Goal: Task Accomplishment & Management: Complete application form

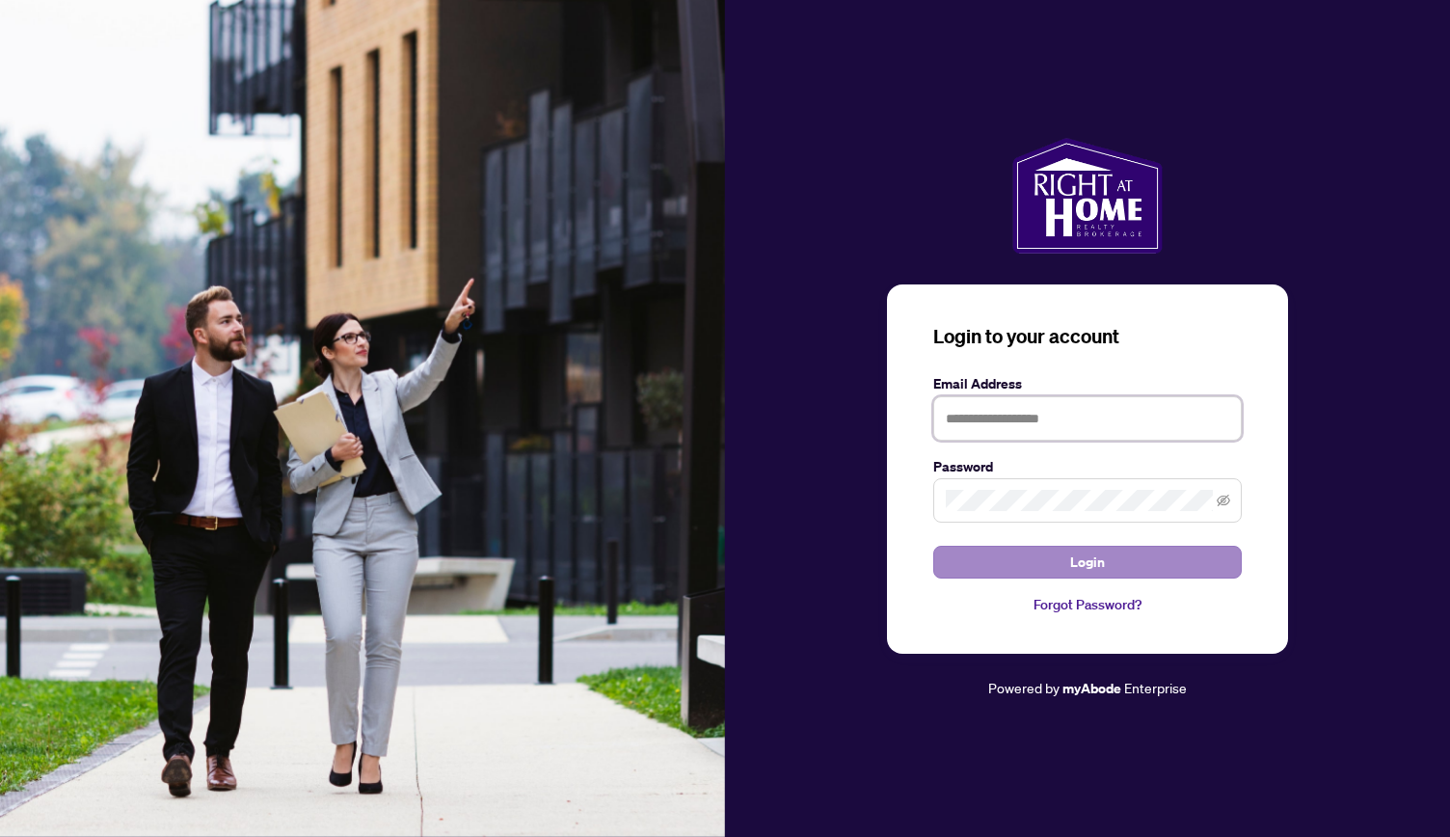
type input "**********"
click at [1025, 568] on button "Login" at bounding box center [1087, 561] width 308 height 33
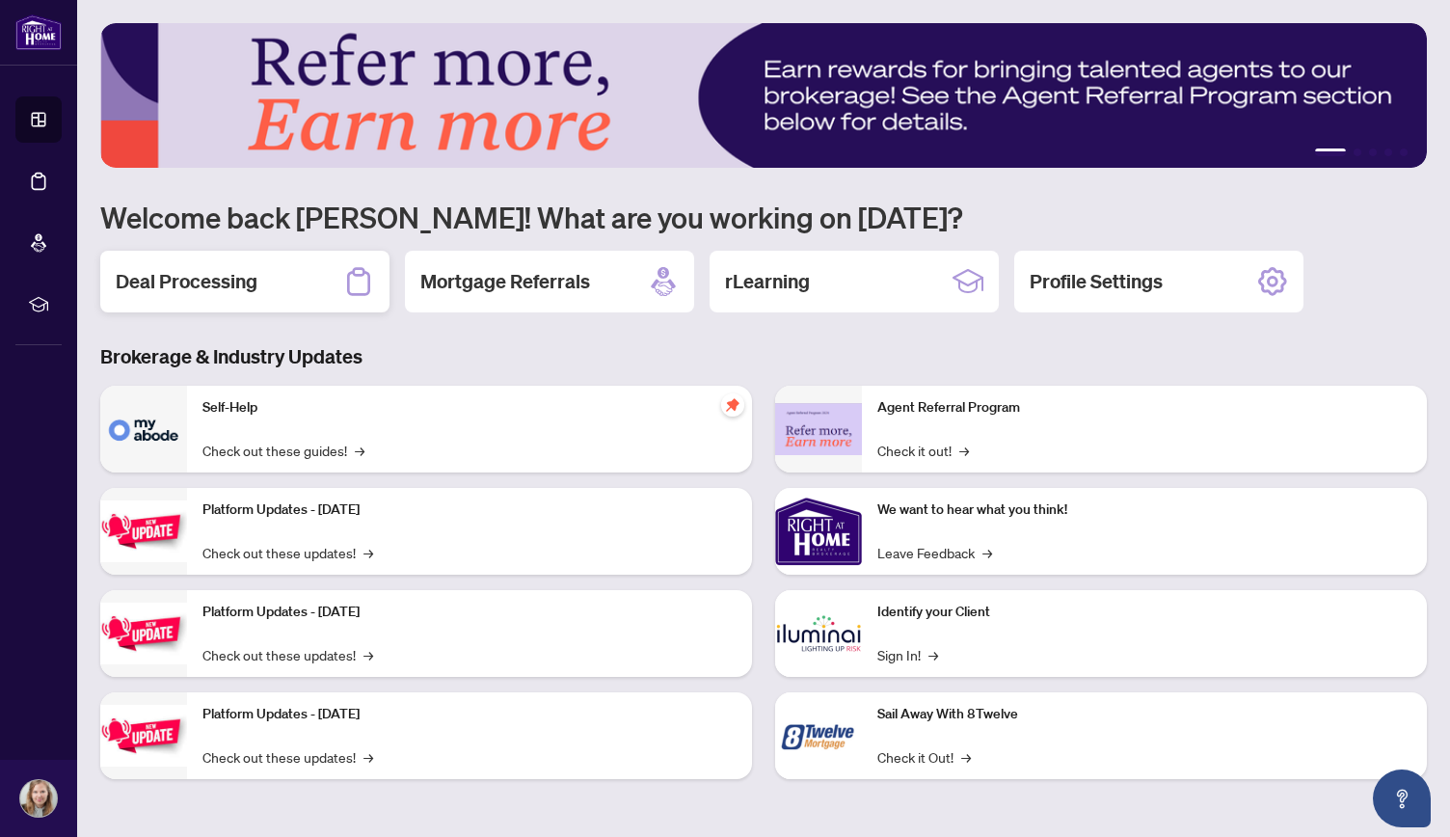
click at [269, 273] on div "Deal Processing" at bounding box center [244, 282] width 289 height 62
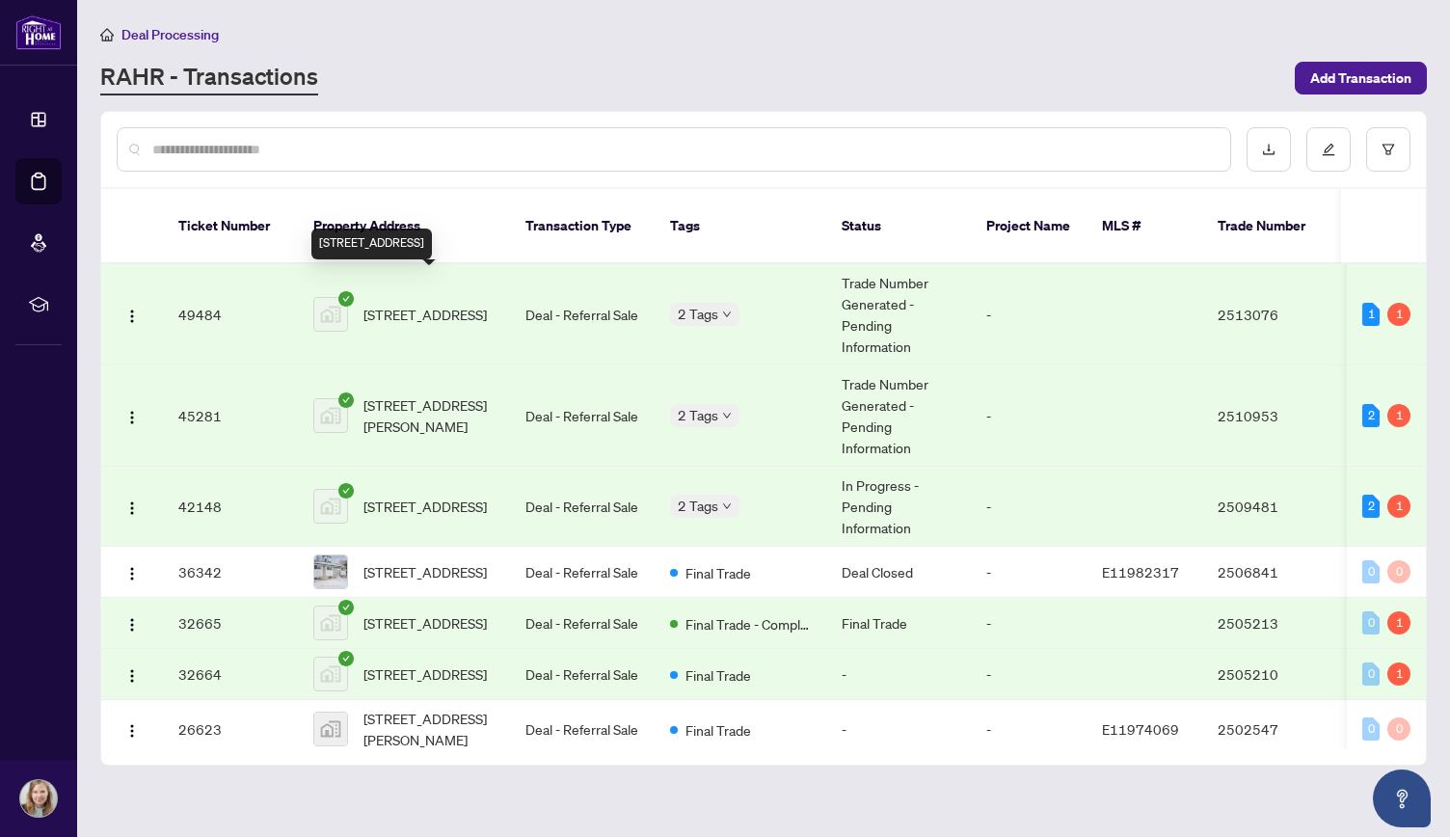
click at [422, 304] on span "[STREET_ADDRESS]" at bounding box center [424, 314] width 123 height 21
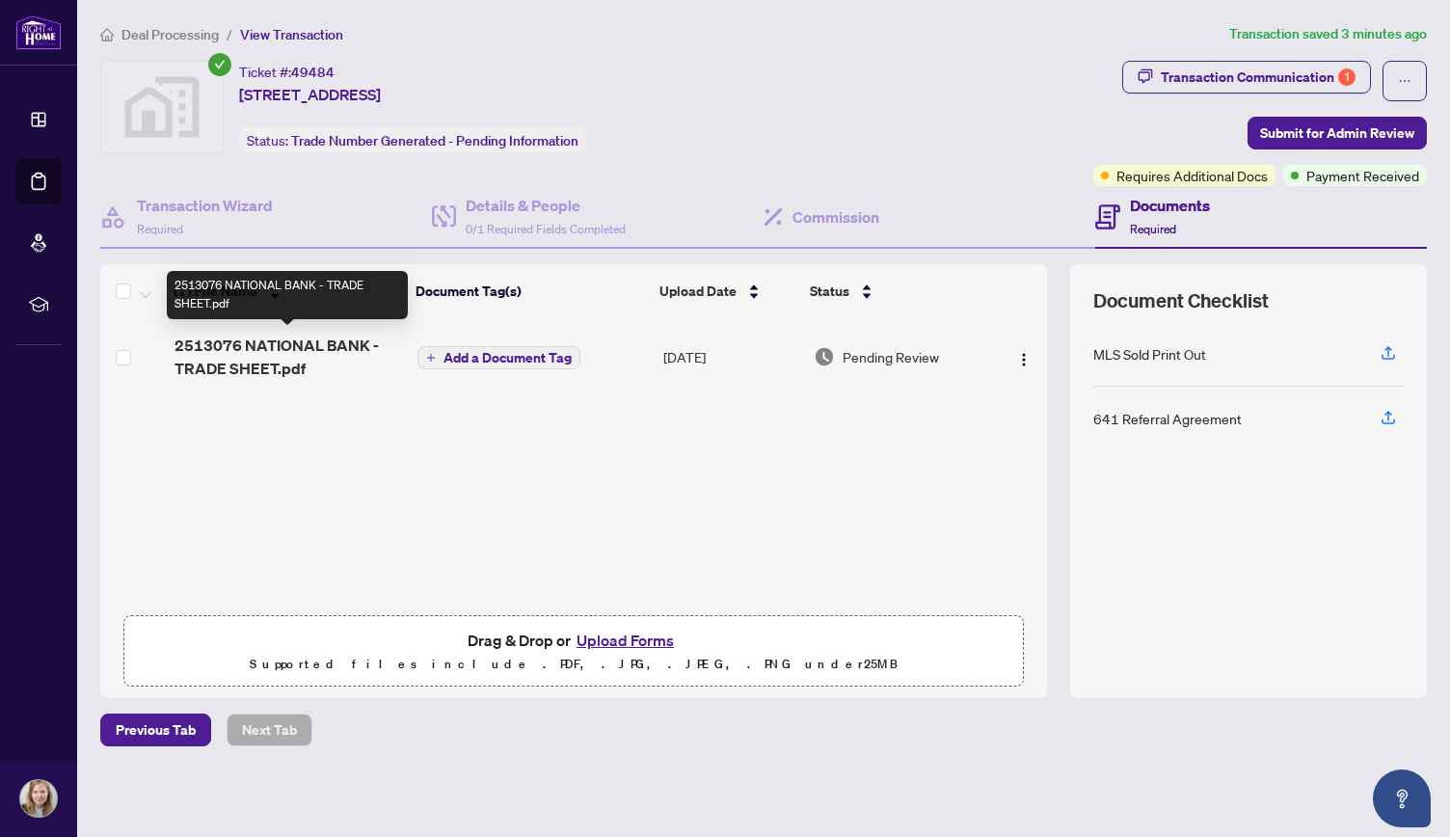
click at [255, 342] on span "2513076 NATIONAL BANK - TRADE SHEET.pdf" at bounding box center [287, 356] width 227 height 46
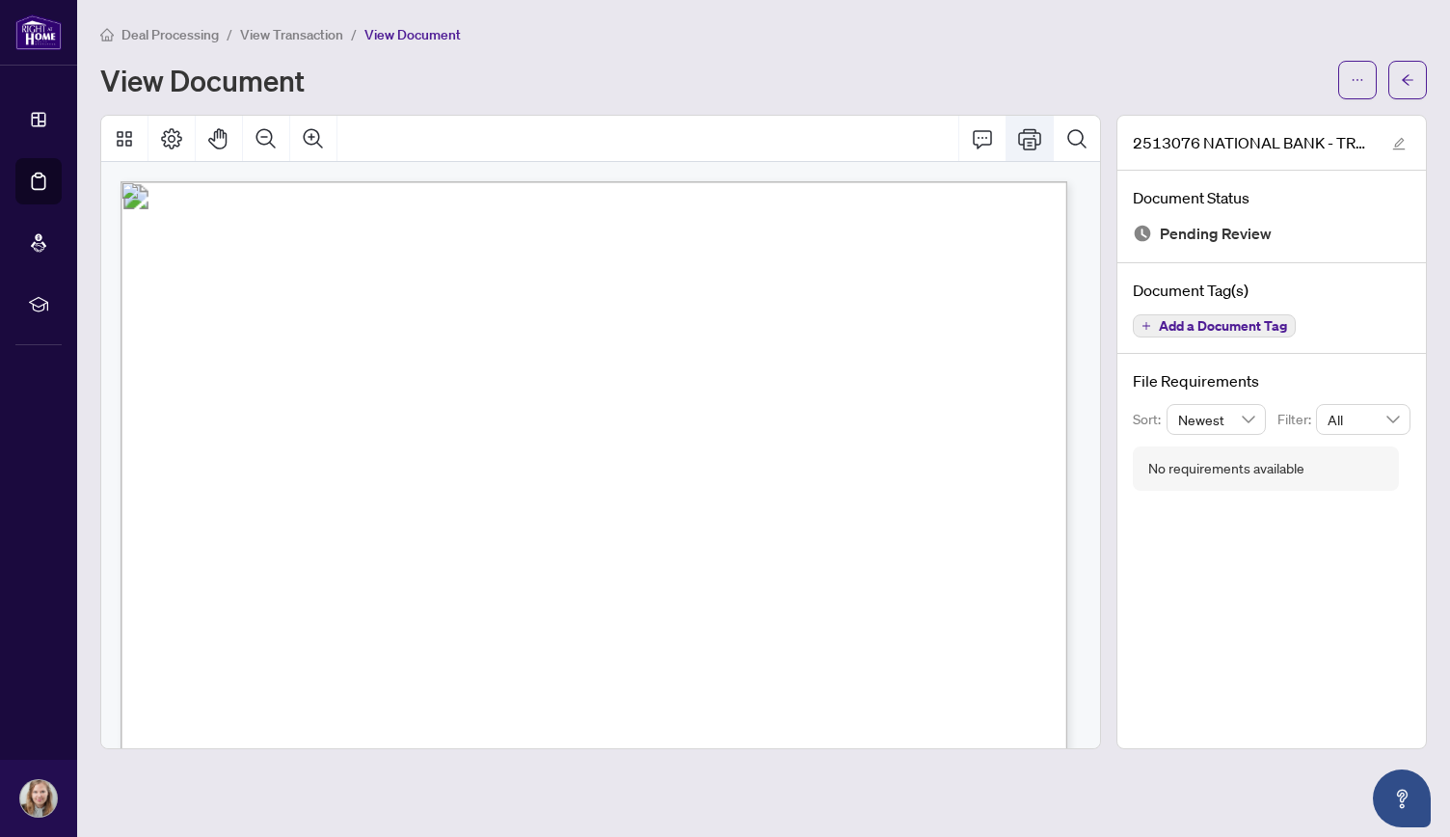
click at [1027, 135] on icon "Print" at bounding box center [1029, 138] width 23 height 23
click at [1404, 73] on icon "arrow-left" at bounding box center [1406, 79] width 13 height 13
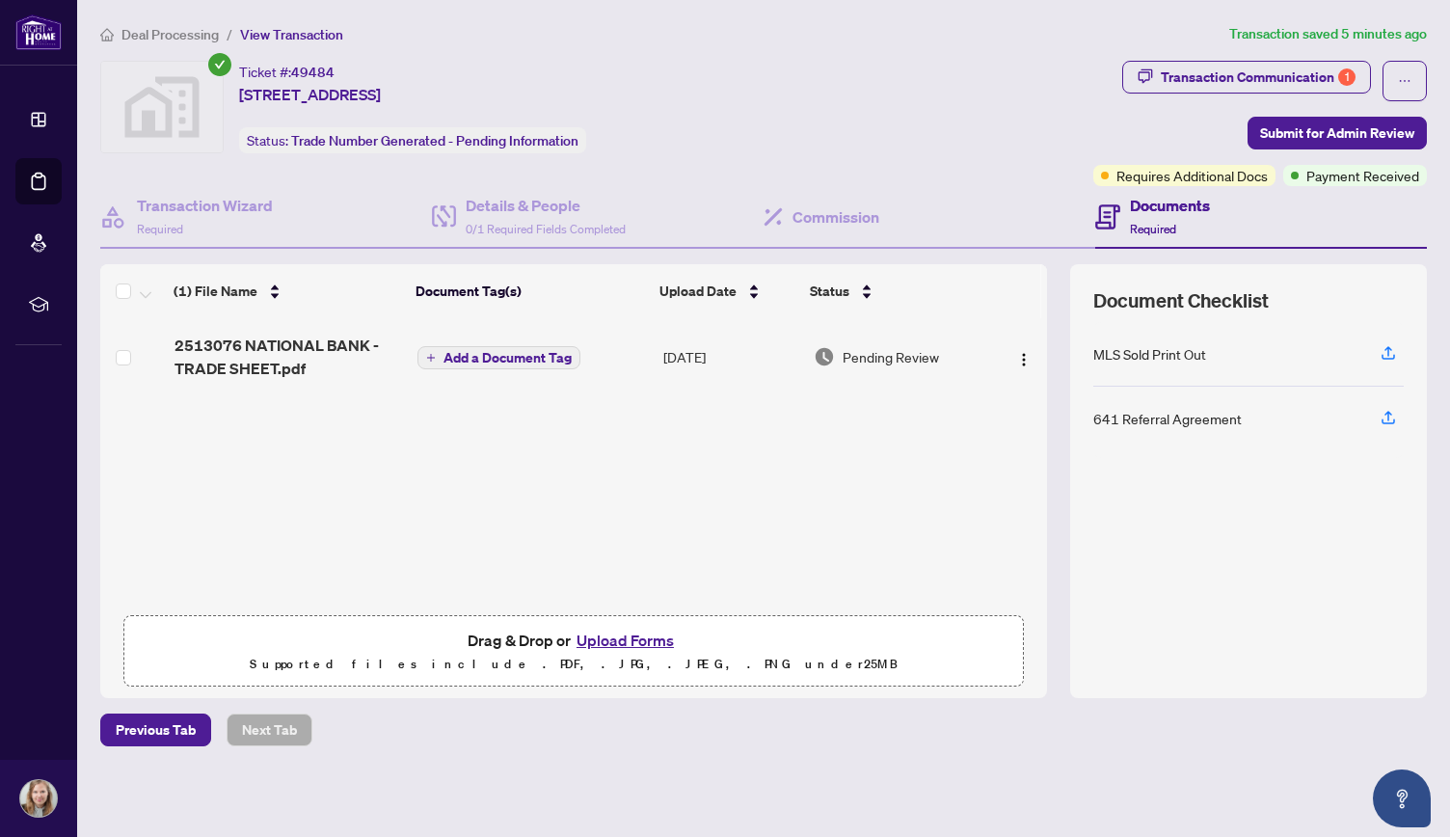
click at [625, 635] on button "Upload Forms" at bounding box center [625, 639] width 109 height 25
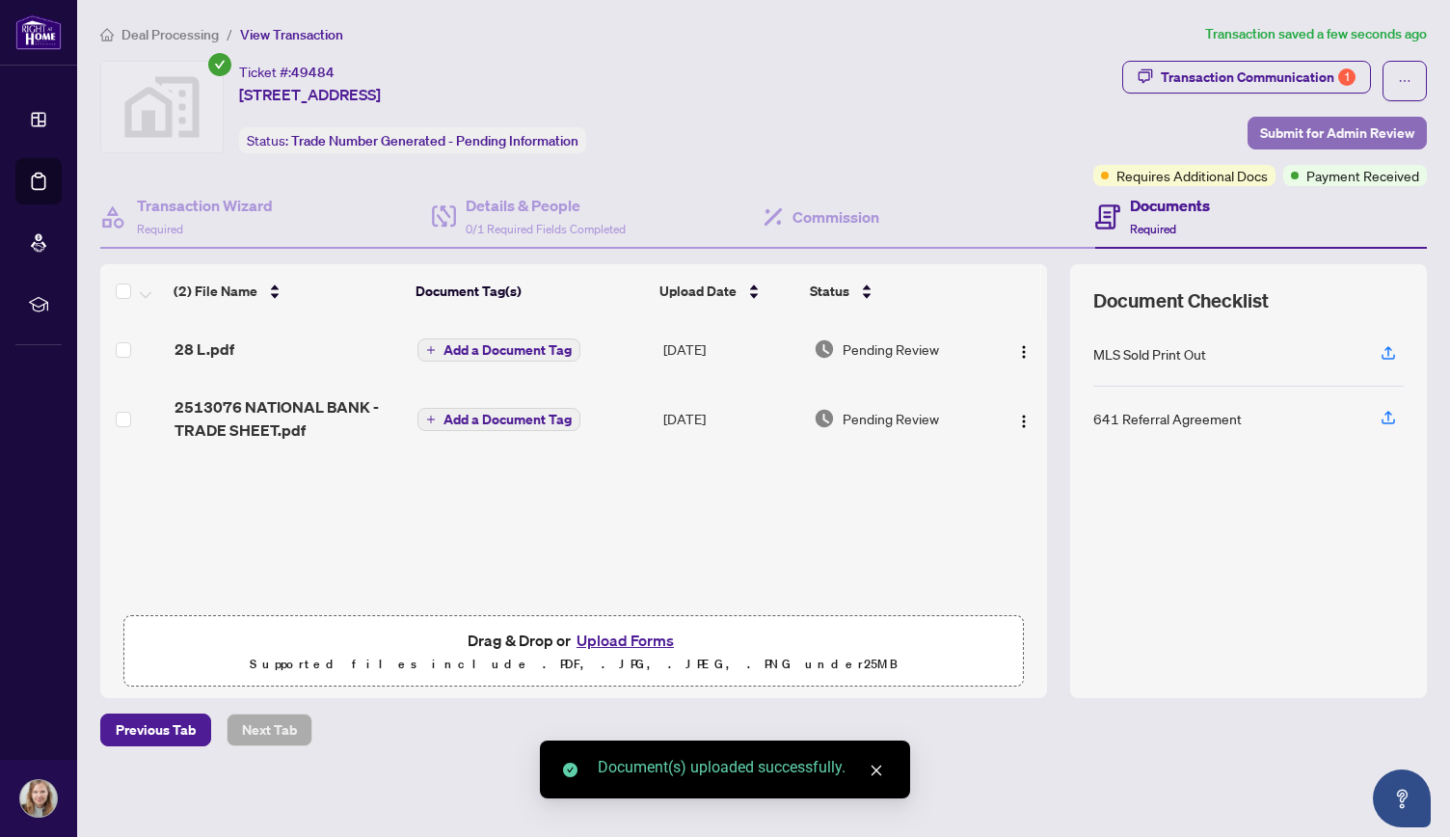
click at [1327, 120] on span "Submit for Admin Review" at bounding box center [1337, 133] width 154 height 31
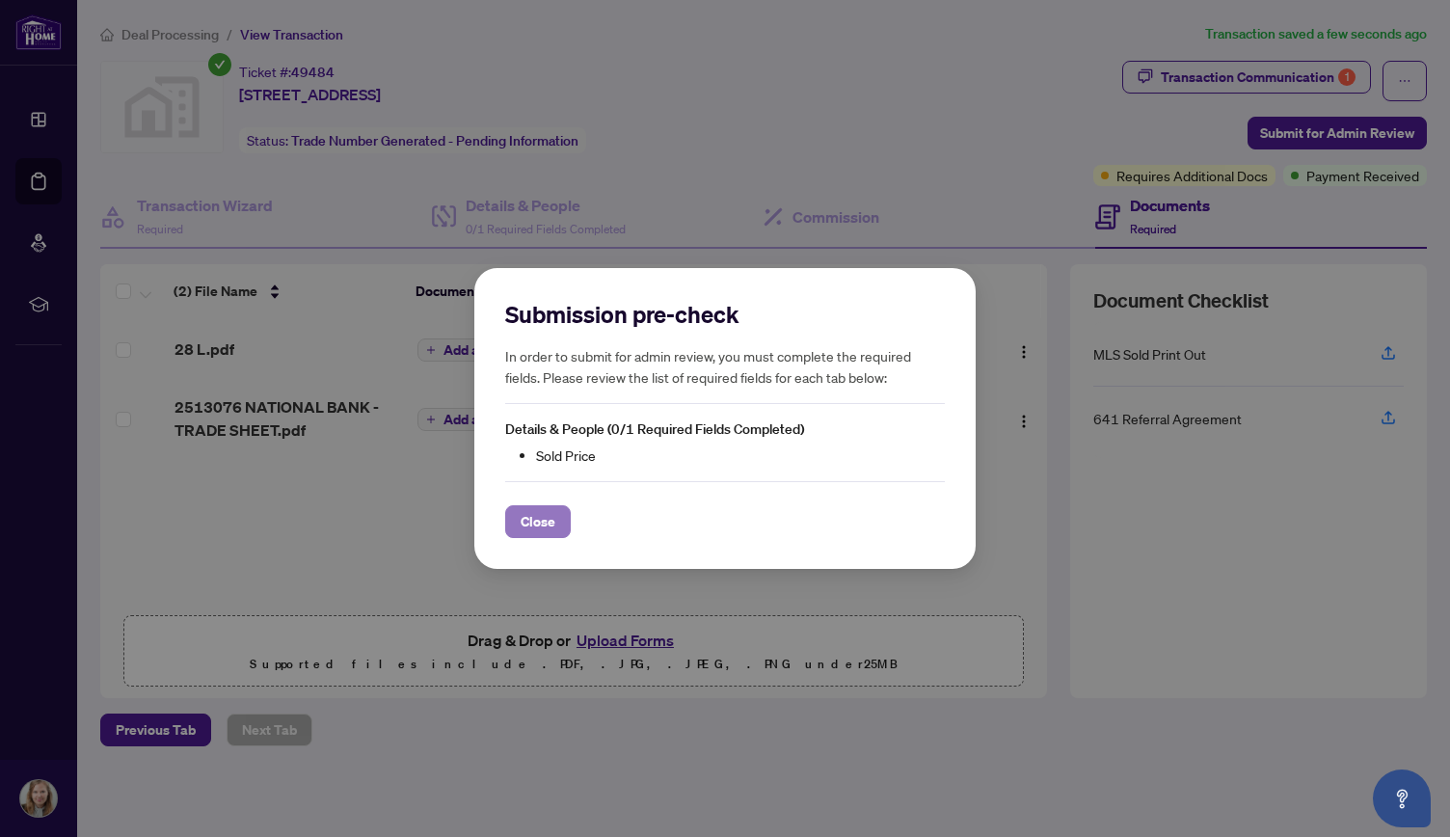
click at [551, 521] on span "Close" at bounding box center [537, 521] width 35 height 31
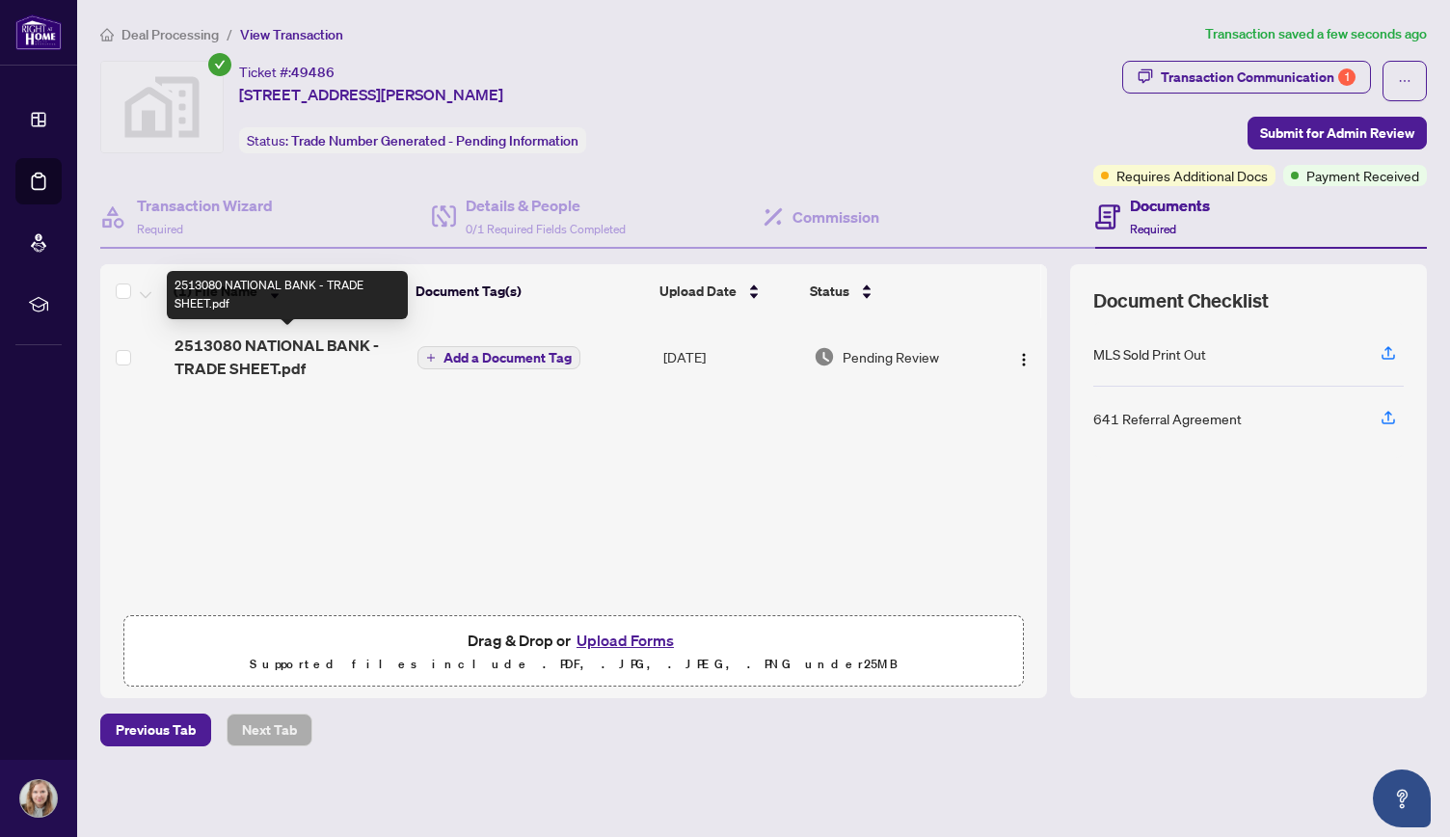
click at [249, 344] on span "2513080 NATIONAL BANK - TRADE SHEET.pdf" at bounding box center [287, 356] width 227 height 46
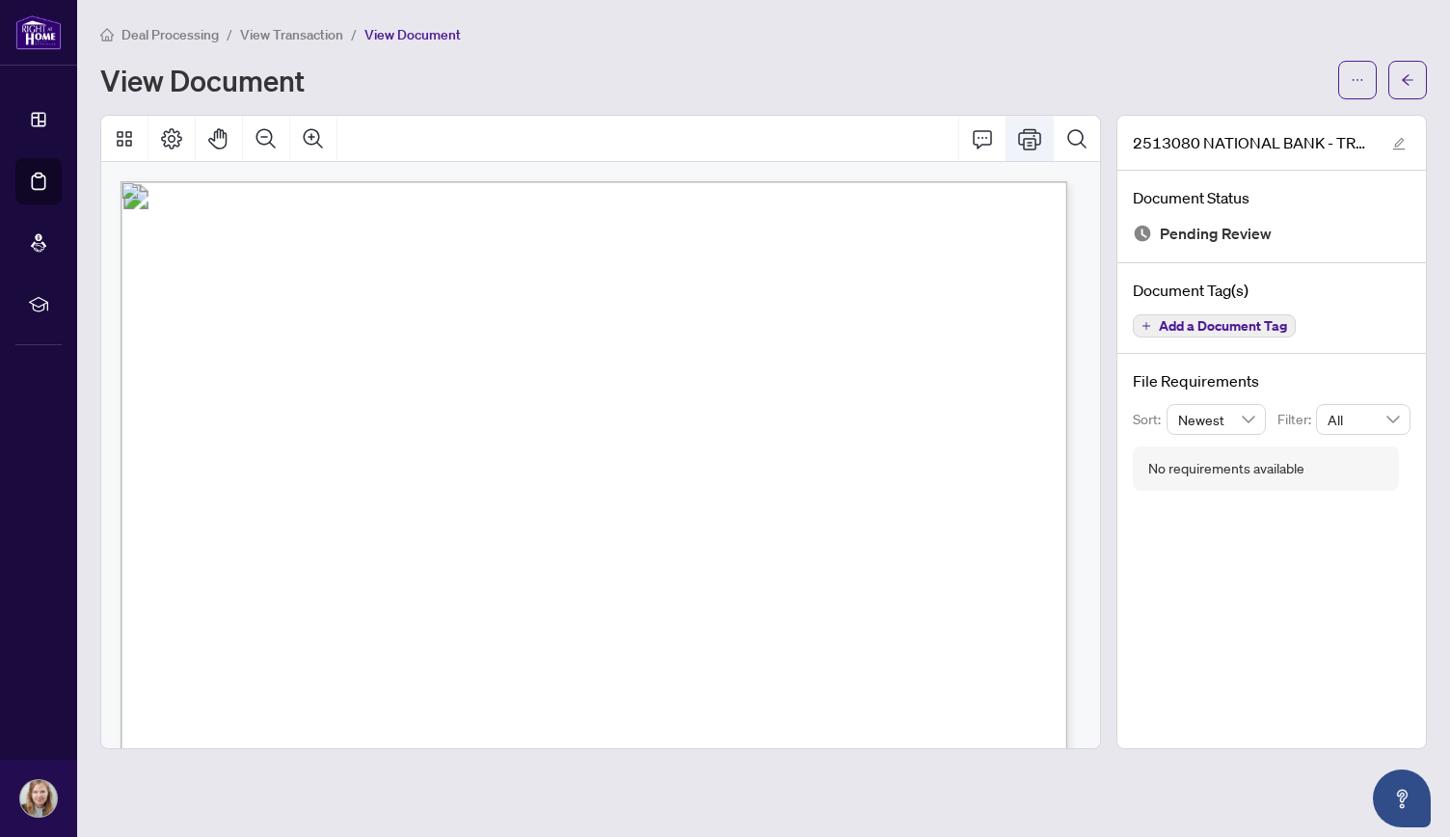
click at [1029, 129] on icon "Print" at bounding box center [1029, 138] width 23 height 23
click at [1403, 91] on span "button" at bounding box center [1406, 80] width 13 height 31
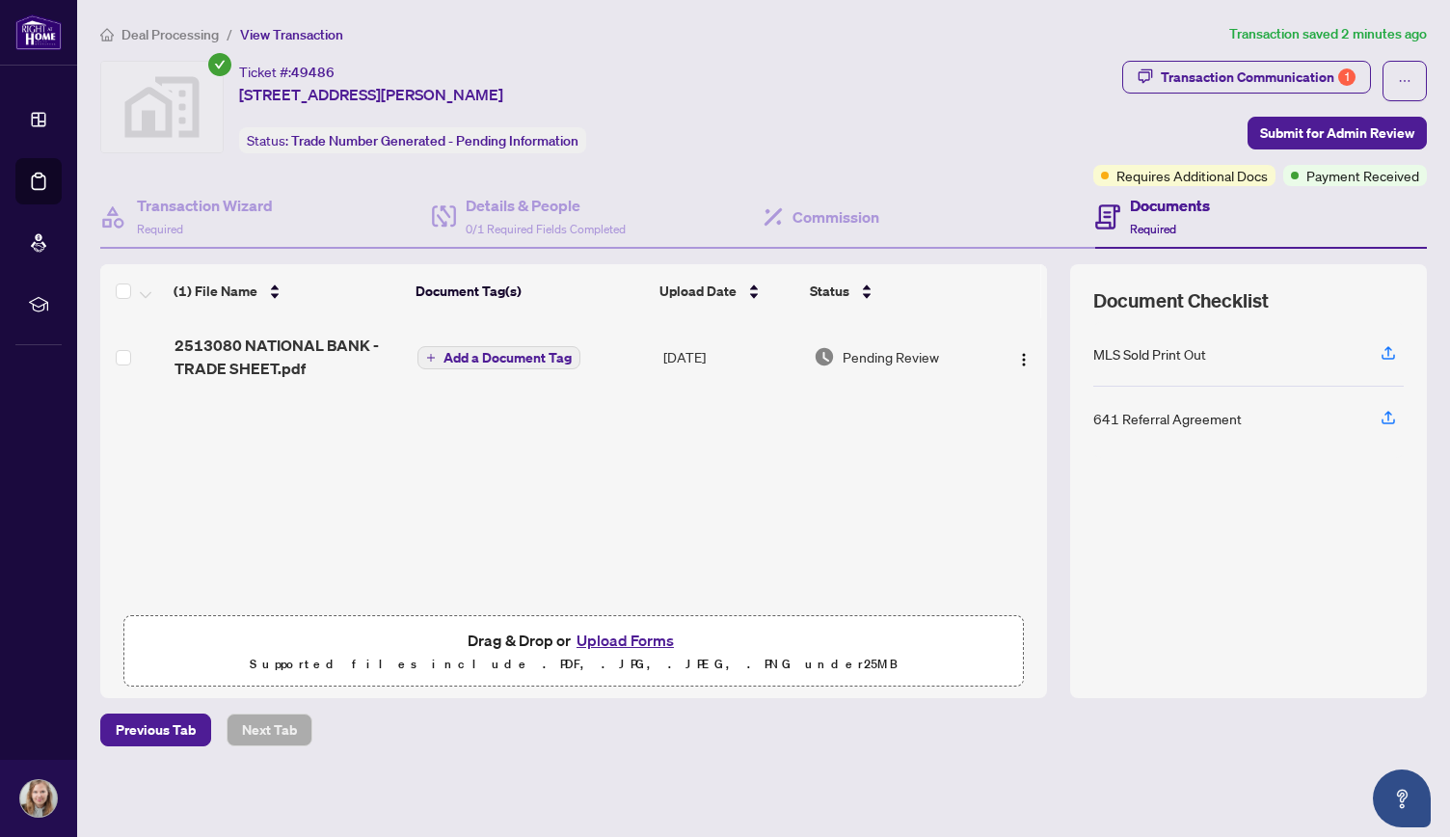
click at [604, 634] on button "Upload Forms" at bounding box center [625, 639] width 109 height 25
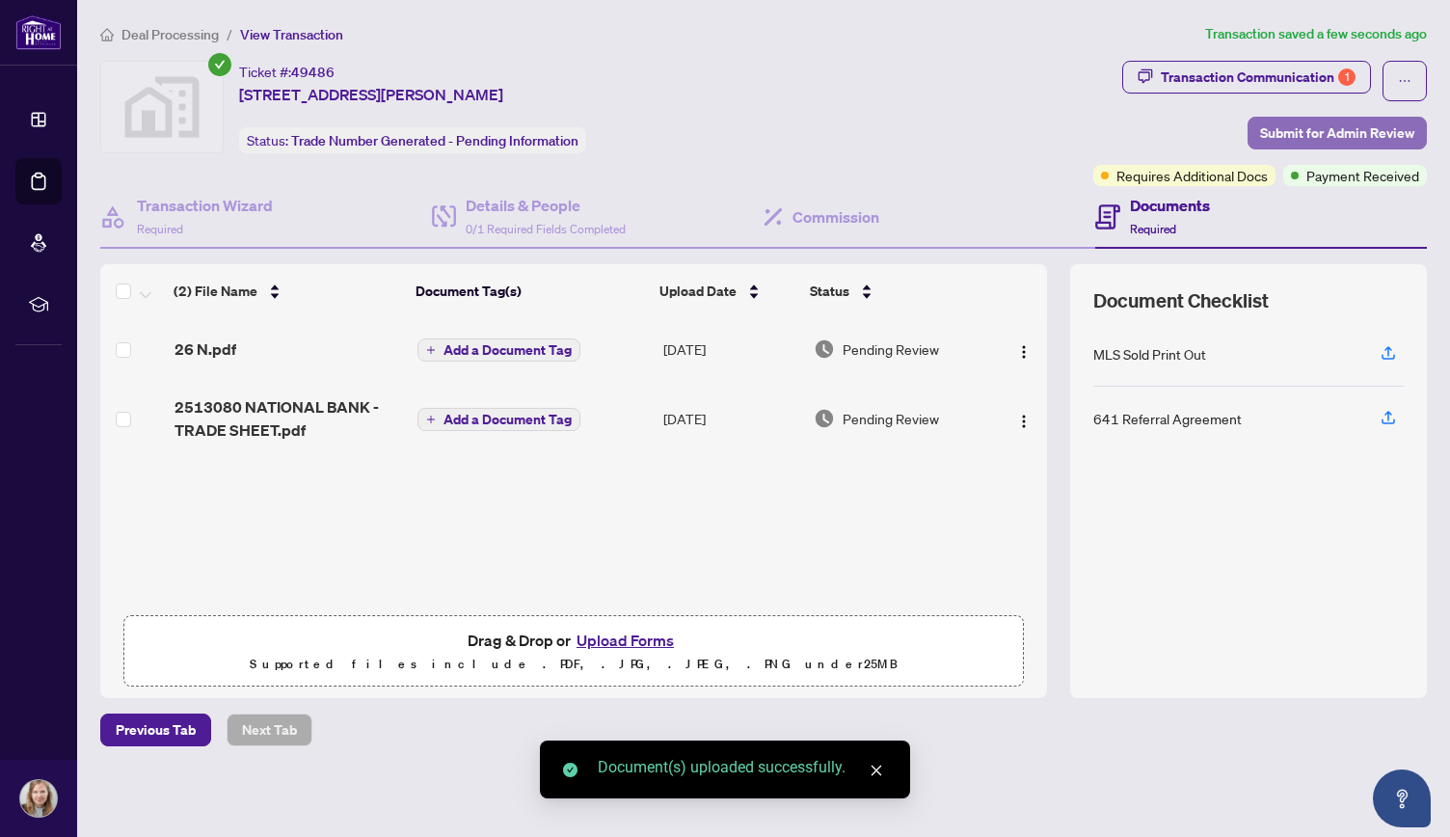
click at [1324, 126] on span "Submit for Admin Review" at bounding box center [1337, 133] width 154 height 31
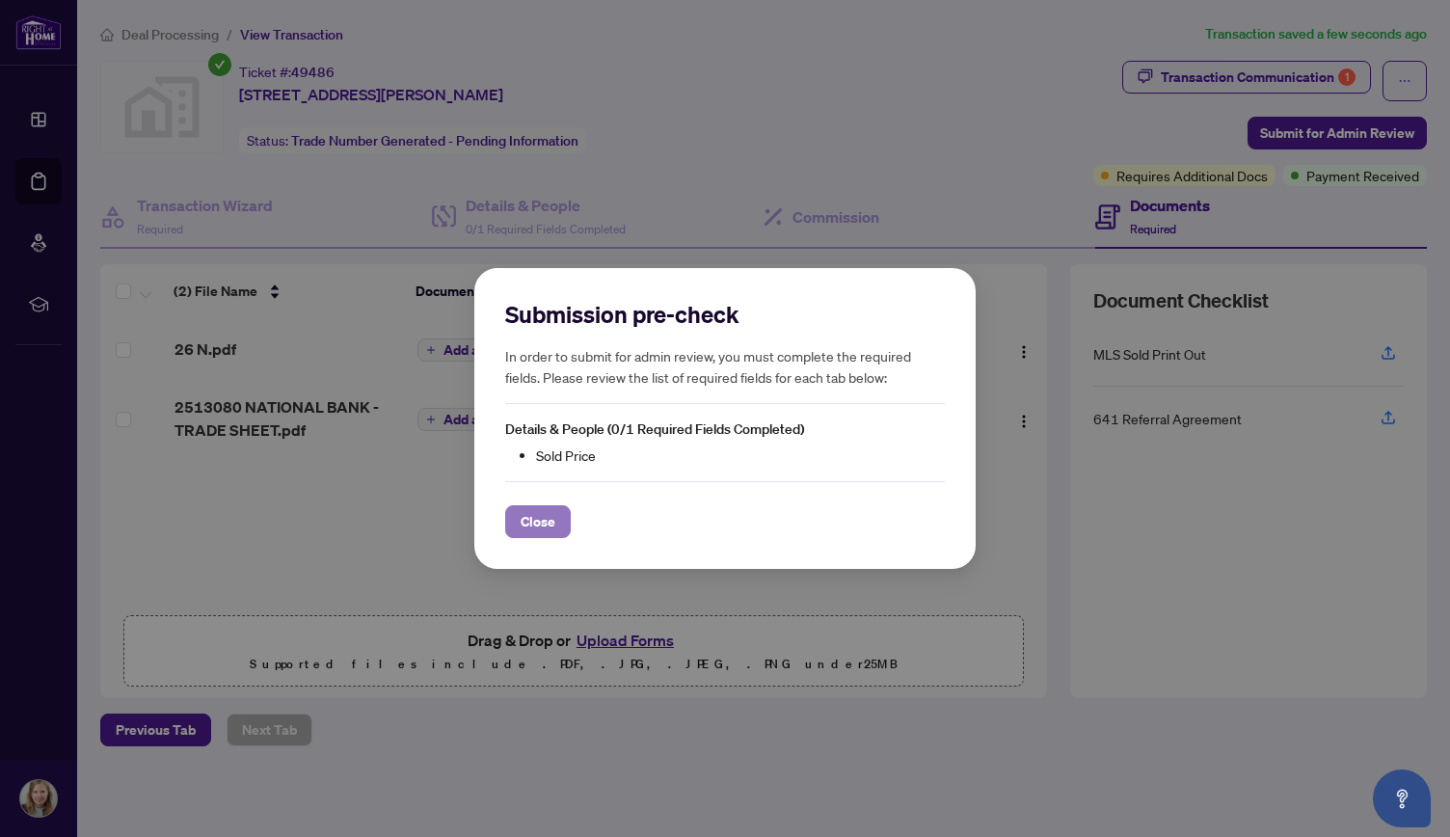
click at [520, 513] on span "Close" at bounding box center [537, 521] width 35 height 31
